Goal: Information Seeking & Learning: Learn about a topic

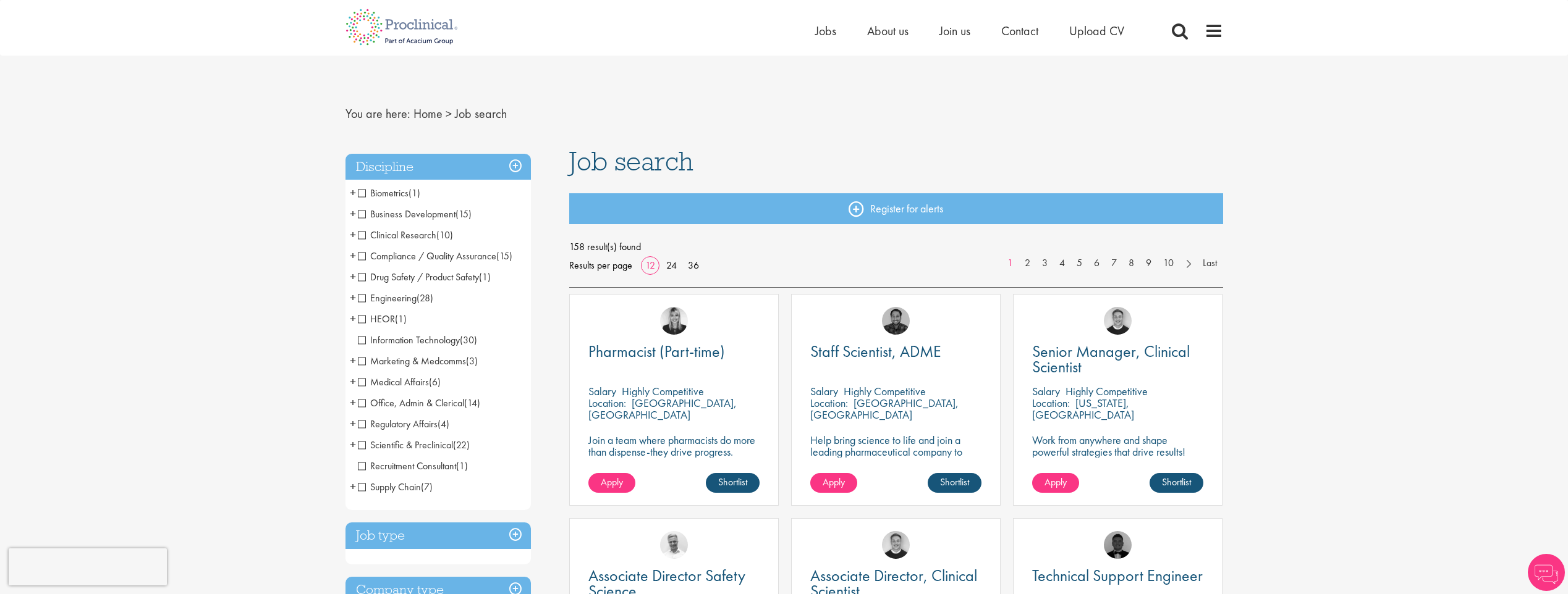
click at [359, 278] on span "Drug Safety / Product Safety" at bounding box center [418, 277] width 121 height 13
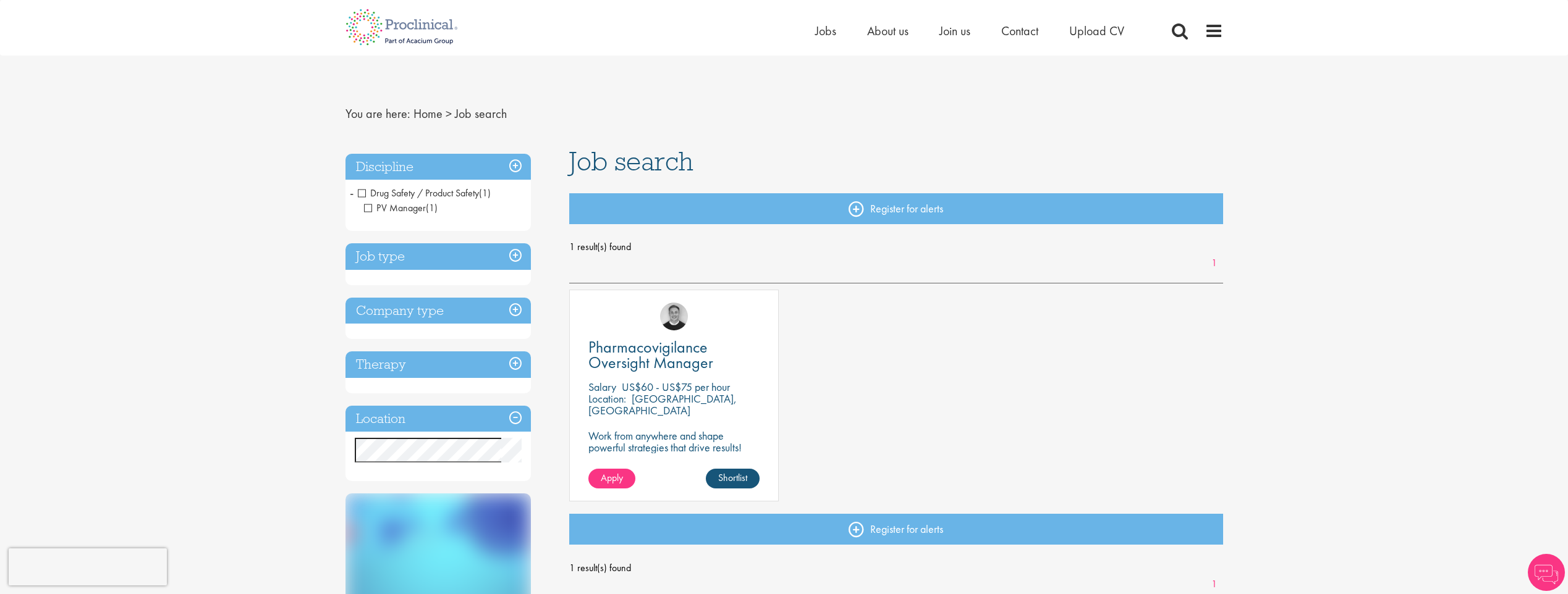
click at [362, 191] on span "Drug Safety / Product Safety" at bounding box center [418, 193] width 121 height 13
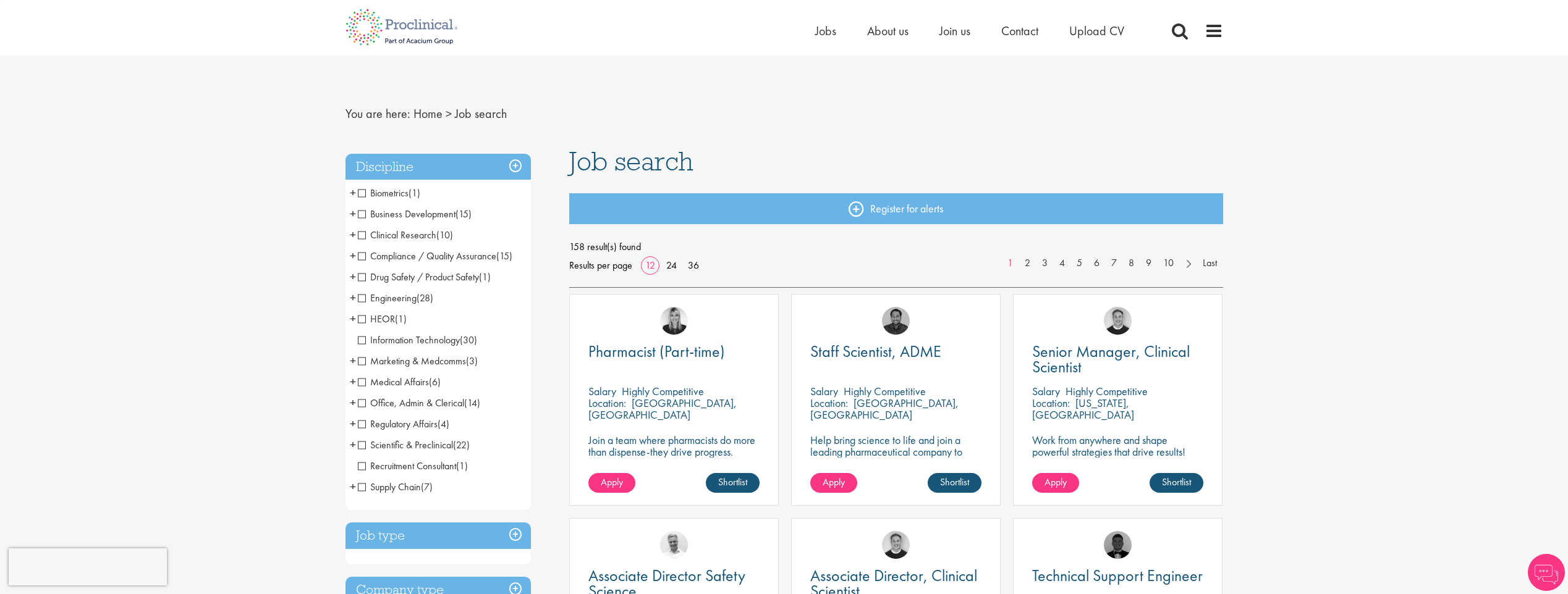
click at [387, 256] on span "Compliance / Quality Assurance" at bounding box center [427, 256] width 138 height 13
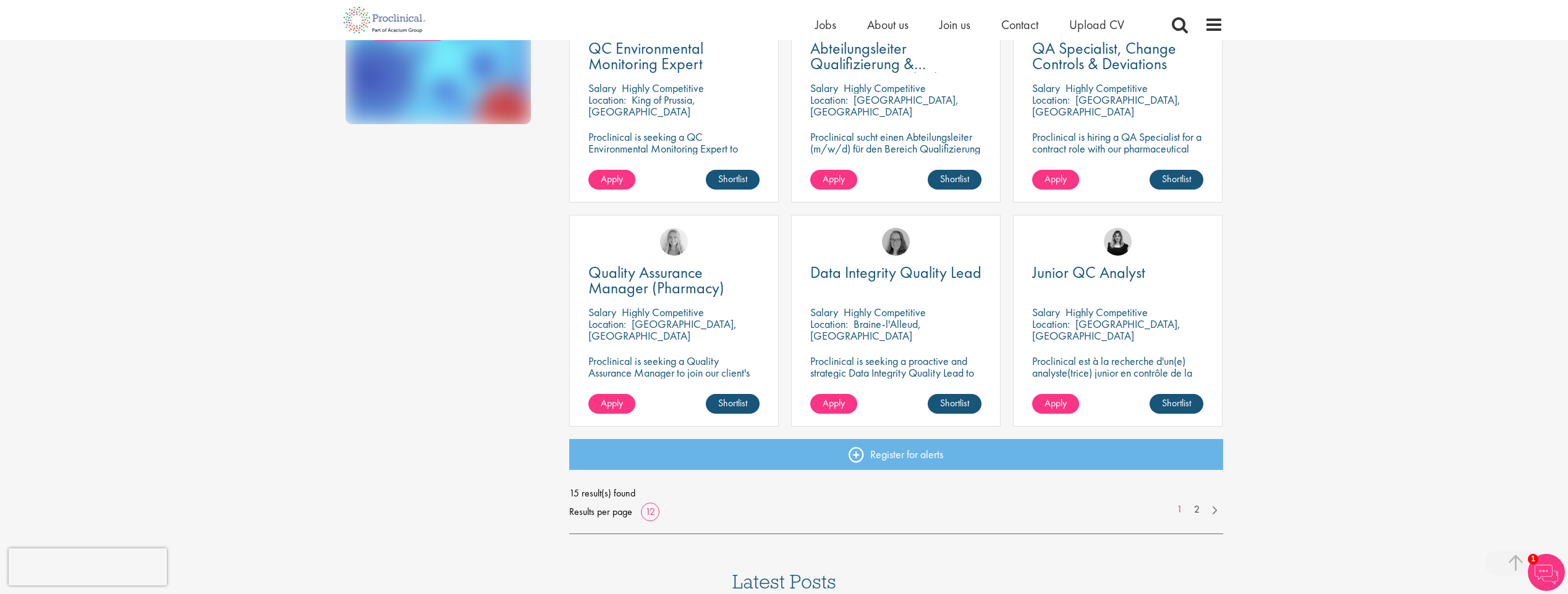
scroll to position [741, 0]
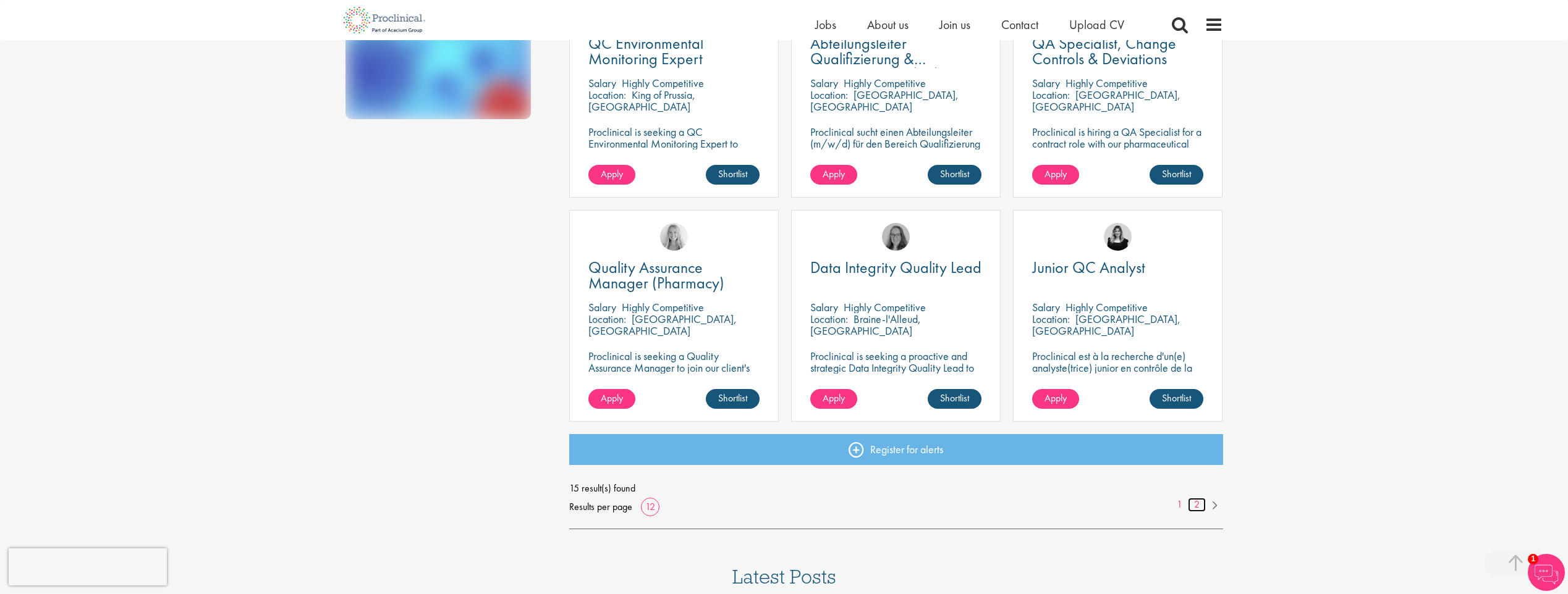
click at [1196, 504] on link "2" at bounding box center [1196, 505] width 18 height 14
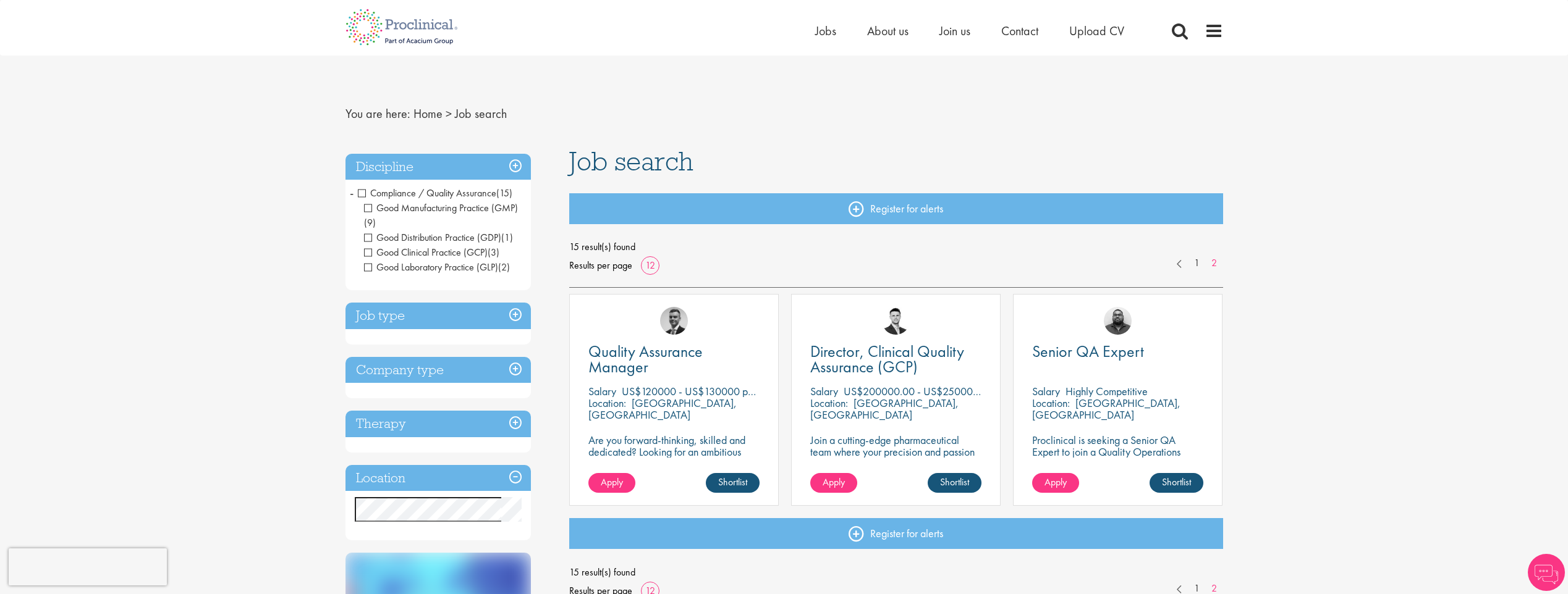
click at [363, 194] on span "Compliance / Quality Assurance" at bounding box center [427, 193] width 138 height 13
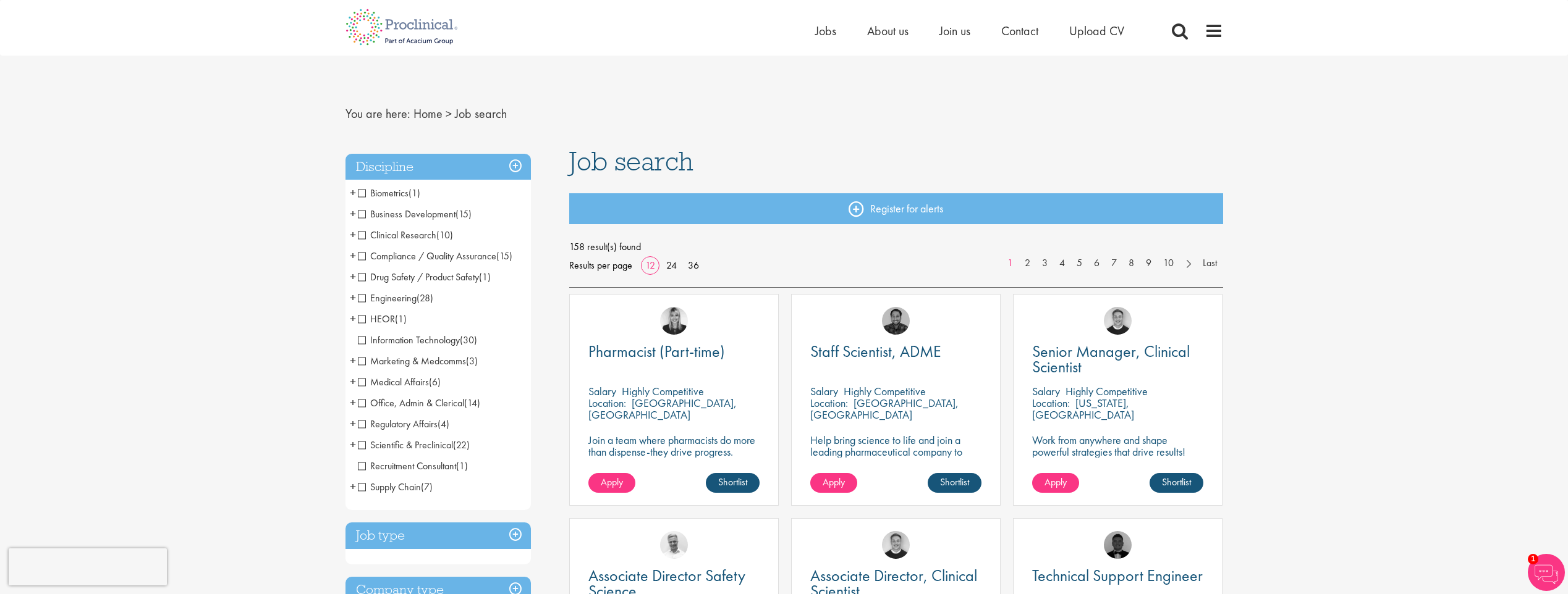
click at [397, 428] on span "Regulatory Affairs" at bounding box center [397, 424] width 79 height 13
